Goal: Task Accomplishment & Management: Manage account settings

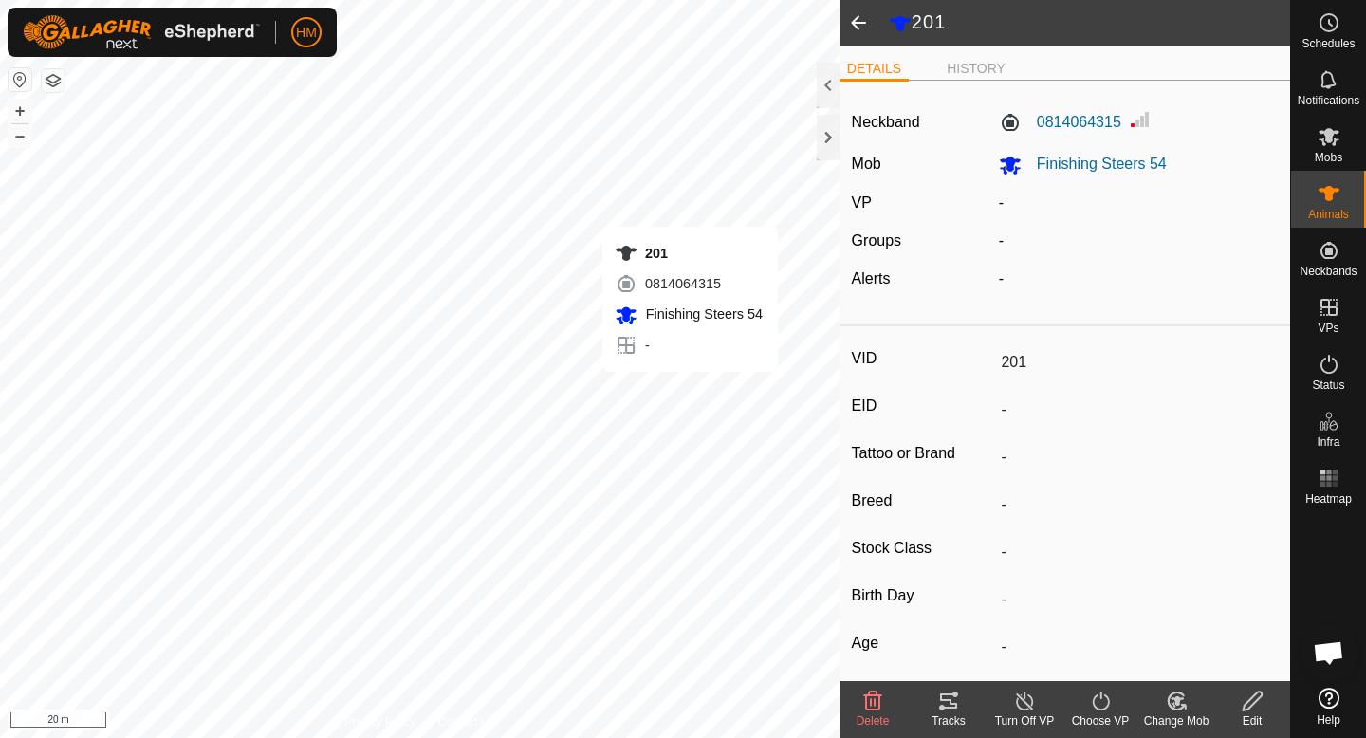
scroll to position [1794, 0]
click at [1027, 701] on icon at bounding box center [1025, 701] width 24 height 23
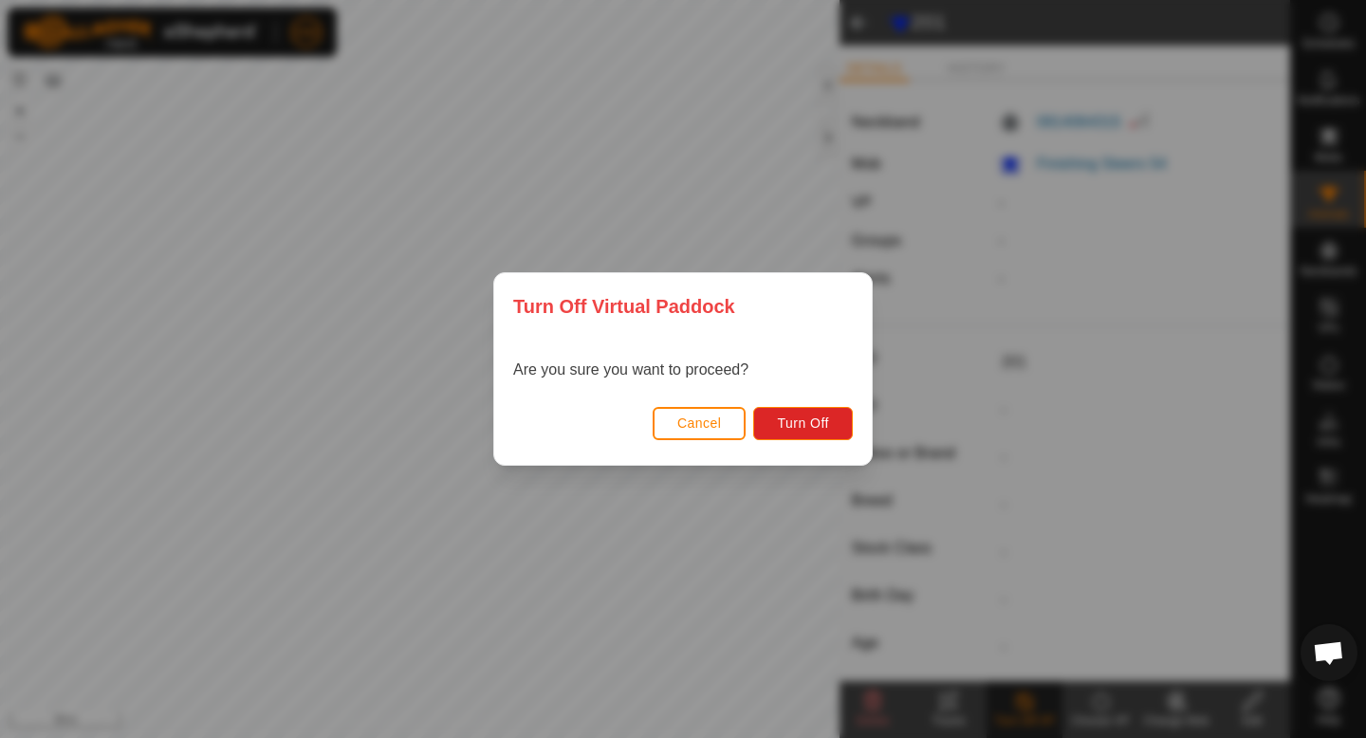
click at [701, 419] on span "Cancel" at bounding box center [699, 423] width 45 height 15
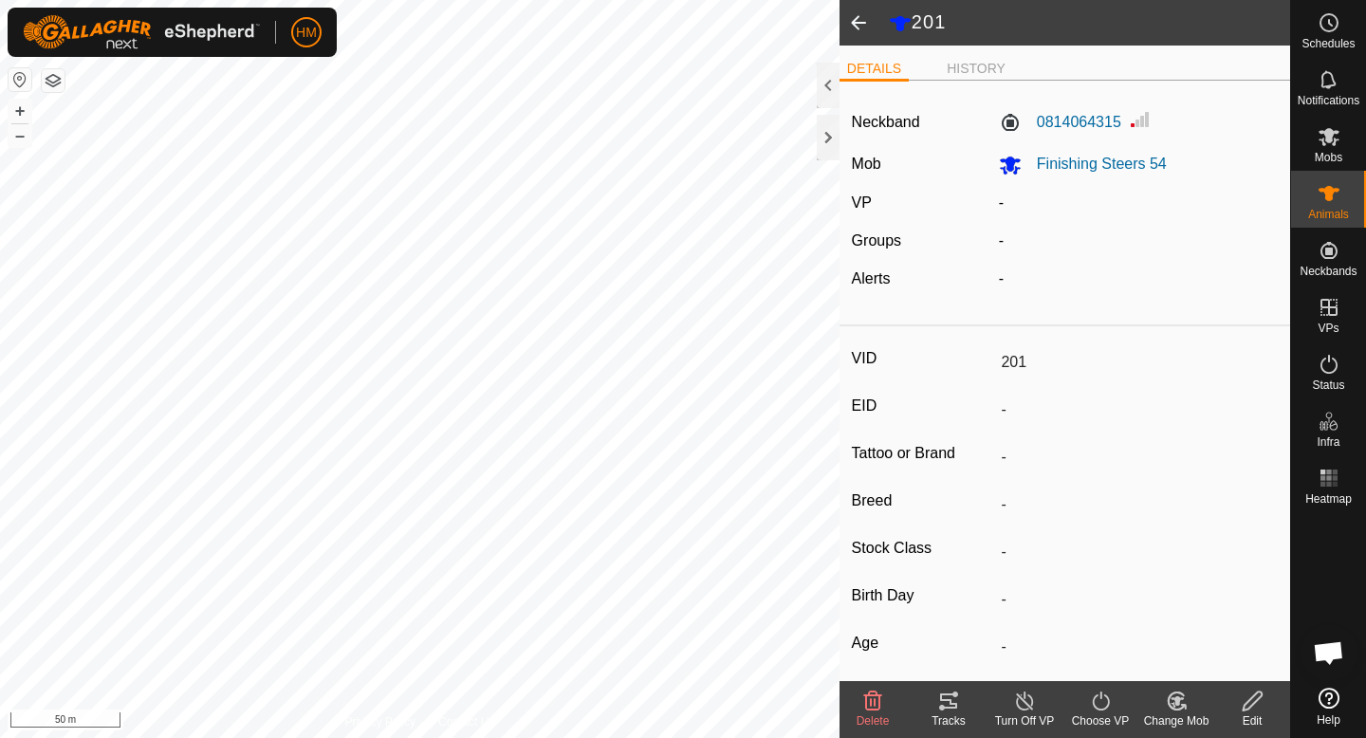
click at [861, 28] on span at bounding box center [859, 23] width 38 height 46
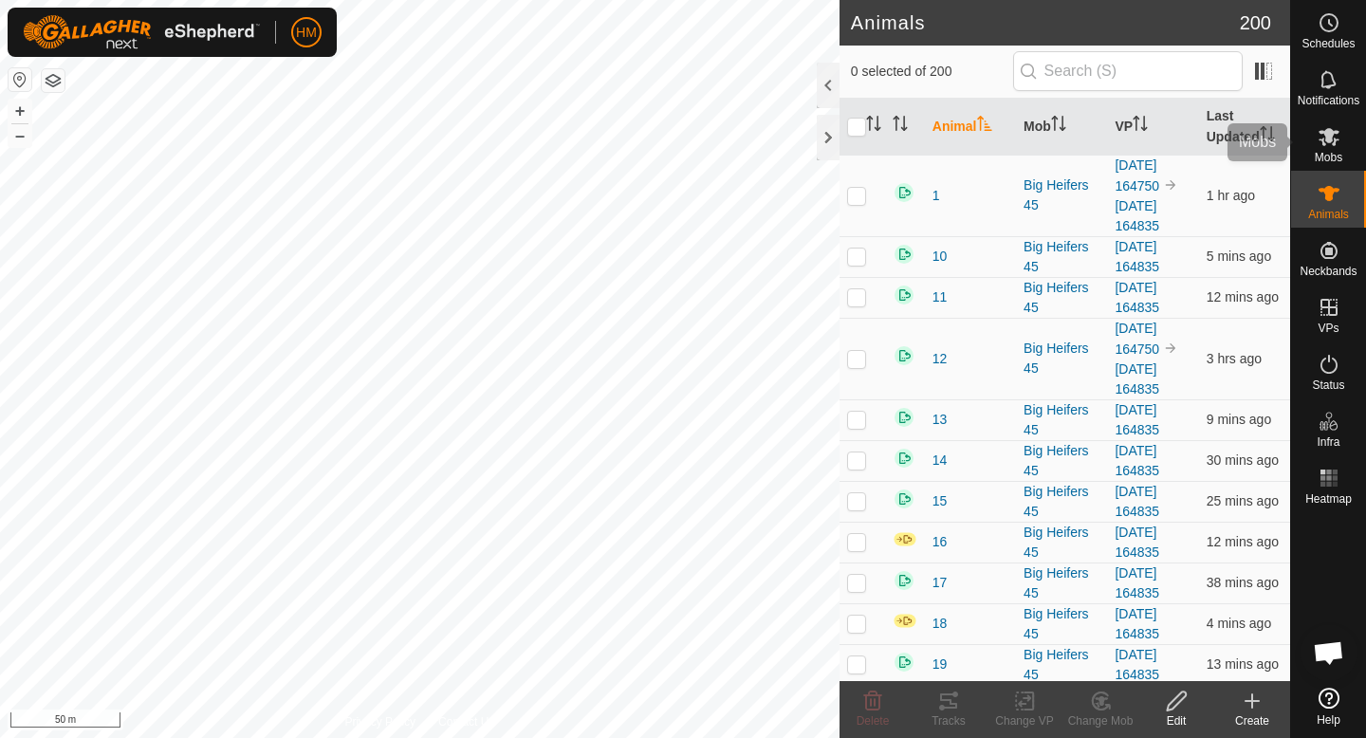
click at [1333, 157] on span "Mobs" at bounding box center [1329, 157] width 28 height 11
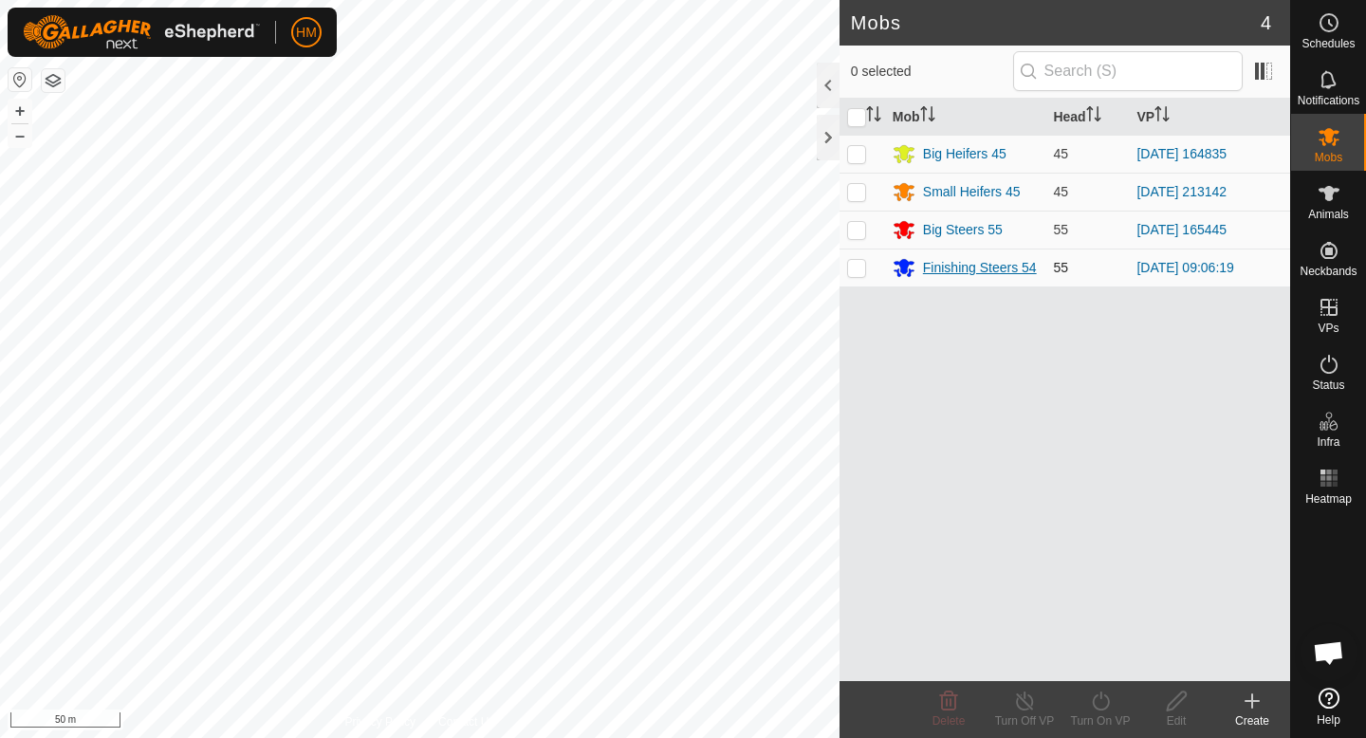
click at [1002, 268] on div "Finishing Steers 54" at bounding box center [980, 268] width 114 height 20
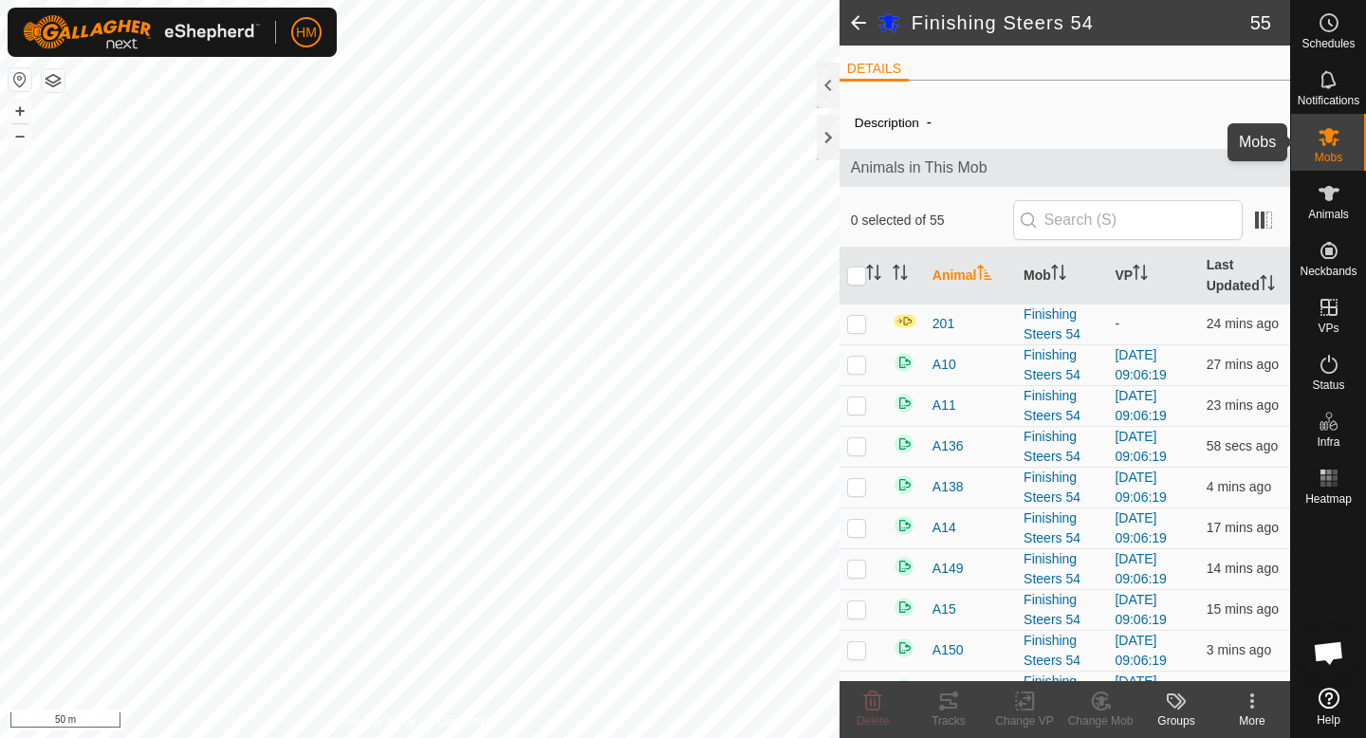
click at [1328, 141] on icon at bounding box center [1329, 137] width 21 height 18
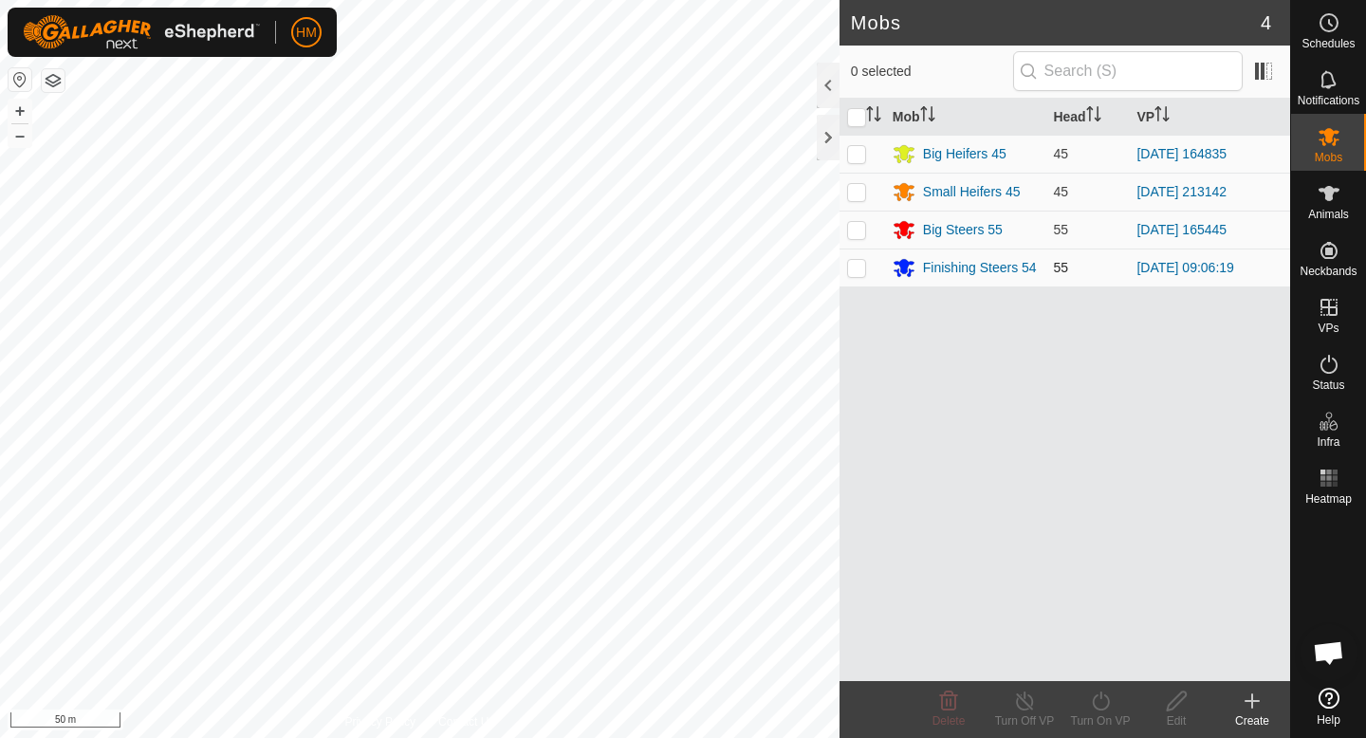
click at [846, 277] on td at bounding box center [863, 268] width 46 height 38
checkbox input "true"
click at [1181, 698] on icon at bounding box center [1176, 701] width 19 height 19
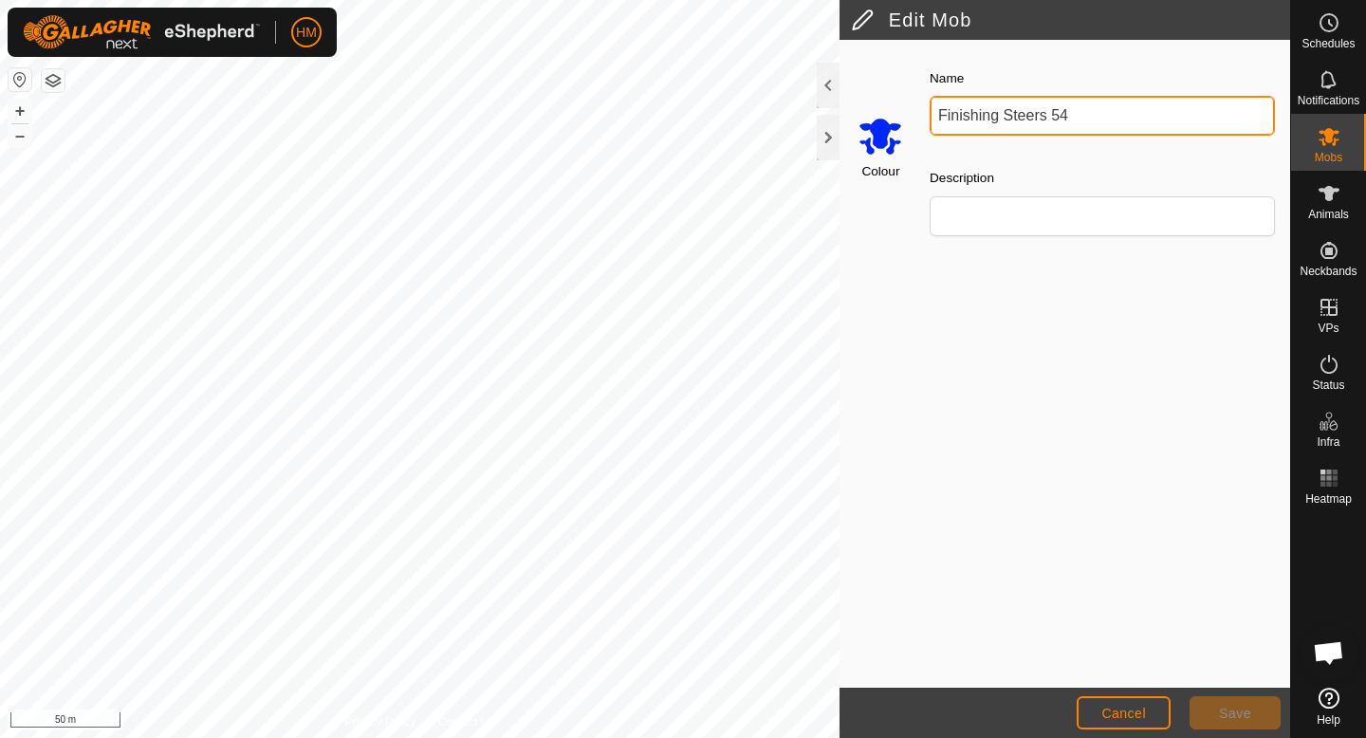
click at [1079, 114] on input "Finishing Steers 54" at bounding box center [1102, 116] width 345 height 40
type input "Finishing Steers 55"
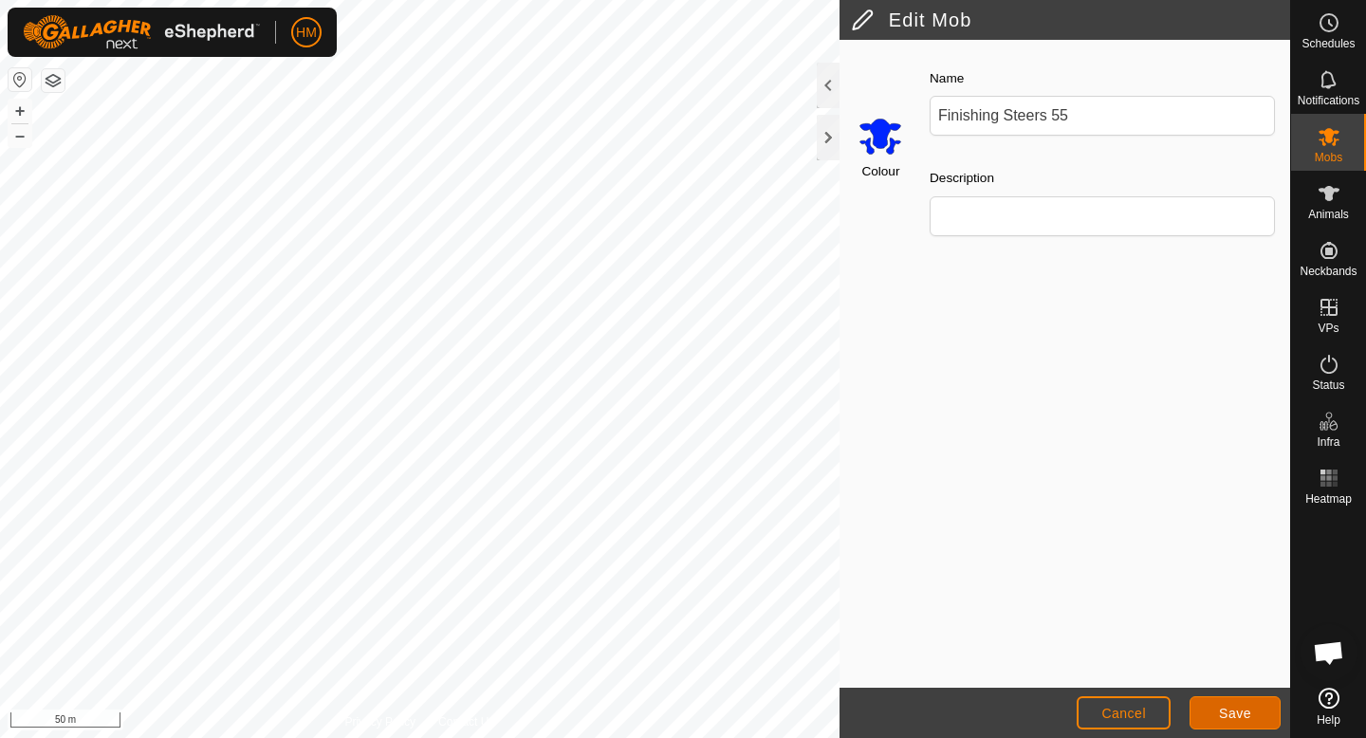
click at [1218, 697] on button "Save" at bounding box center [1235, 712] width 91 height 33
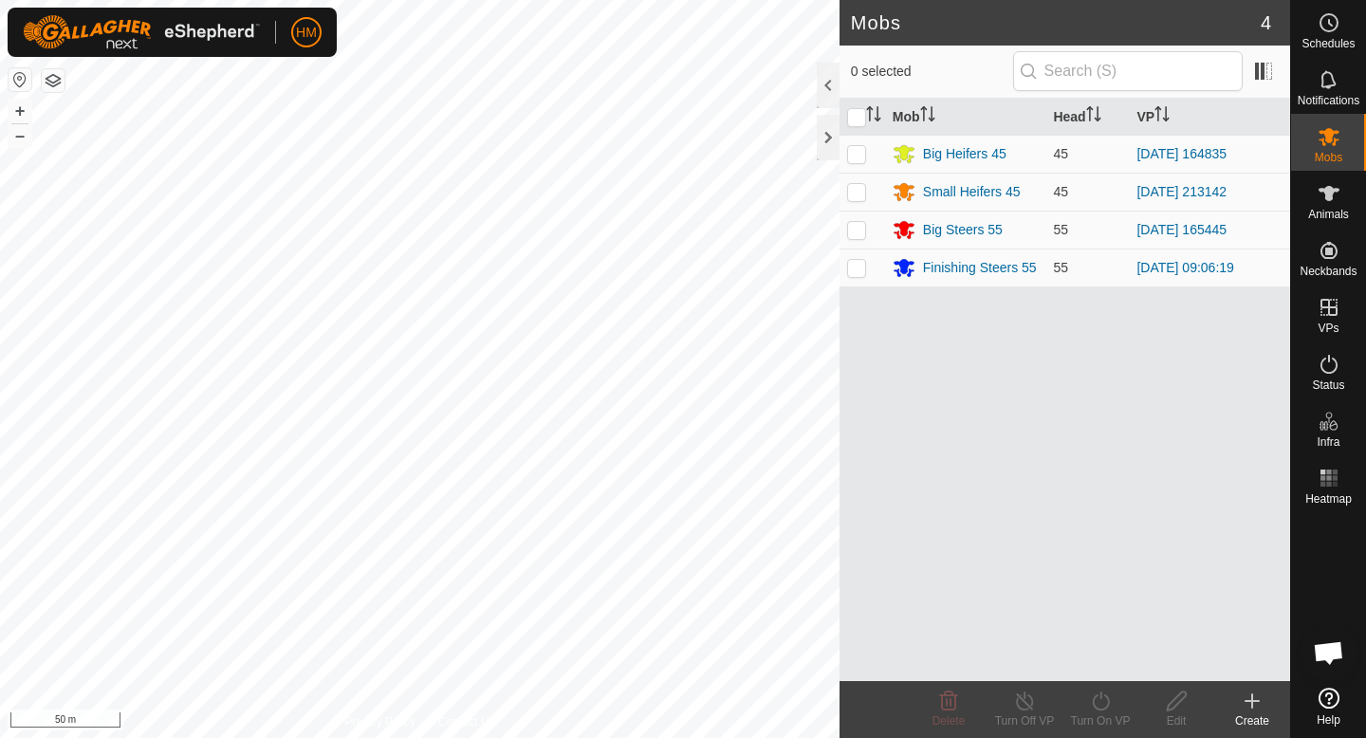
scroll to position [1794, 0]
